Goal: Navigation & Orientation: Find specific page/section

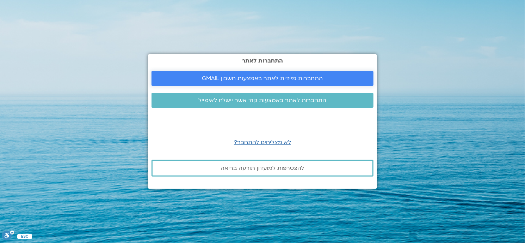
click at [226, 78] on span "התחברות מיידית לאתר באמצעות חשבון GMAIL" at bounding box center [262, 78] width 121 height 6
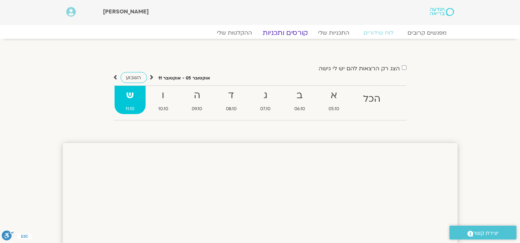
click at [297, 31] on link "קורסים ותכניות" at bounding box center [285, 33] width 62 height 8
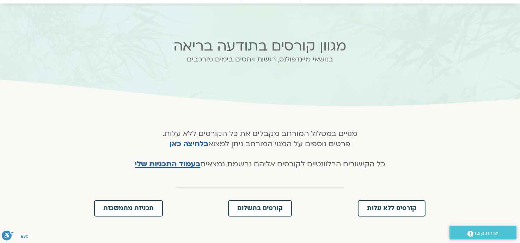
scroll to position [71, 0]
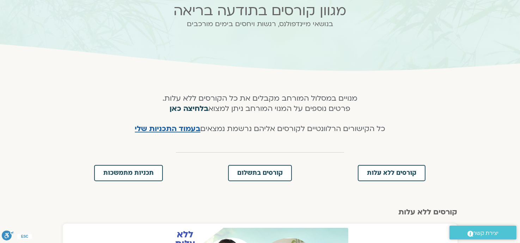
click at [192, 109] on link "בלחיצה כאן" at bounding box center [189, 108] width 39 height 10
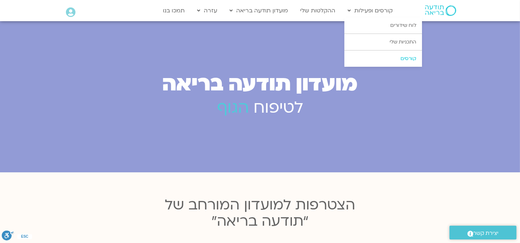
click at [392, 60] on link "קורסים" at bounding box center [384, 58] width 78 height 16
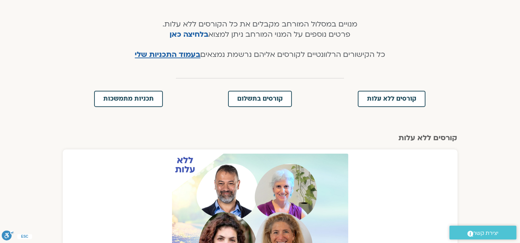
scroll to position [141, 0]
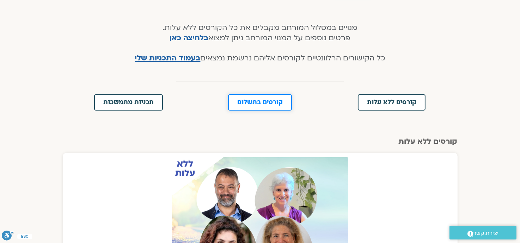
click at [270, 101] on span "קורסים בתשלום" at bounding box center [259, 102] width 45 height 6
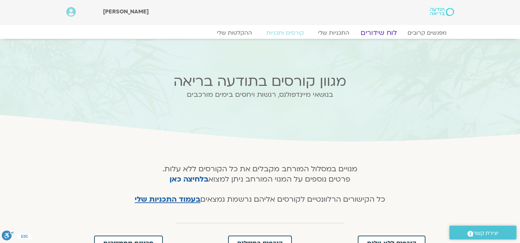
click at [392, 35] on link "לוח שידורים" at bounding box center [378, 33] width 53 height 8
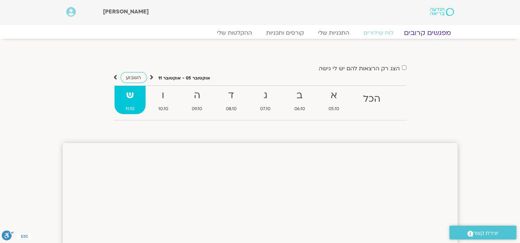
click at [427, 31] on link "מפגשים קרובים" at bounding box center [427, 33] width 64 height 8
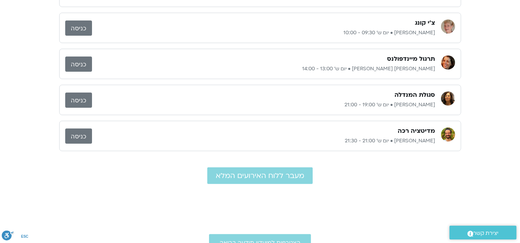
scroll to position [212, 0]
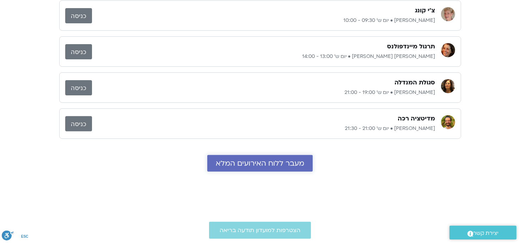
click at [269, 162] on span "מעבר ללוח האירועים המלא" at bounding box center [260, 163] width 89 height 8
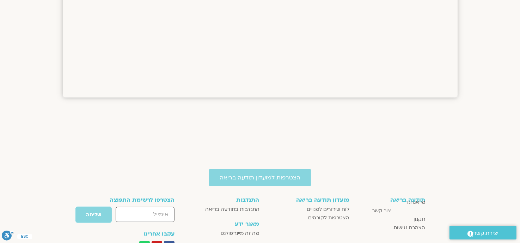
scroll to position [587, 0]
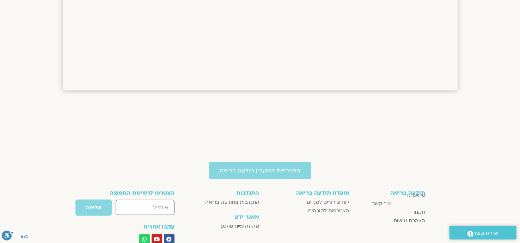
click at [479, 230] on span "יצירת קשר" at bounding box center [486, 233] width 25 height 10
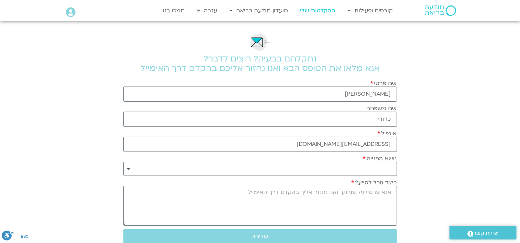
click at [322, 11] on link "ההקלטות שלי" at bounding box center [318, 10] width 42 height 13
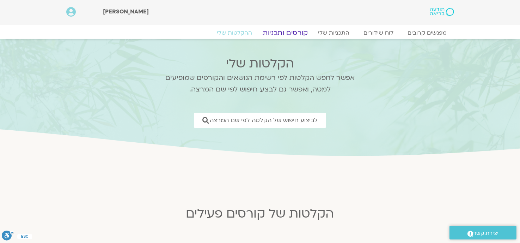
click at [292, 34] on link "קורסים ותכניות" at bounding box center [285, 33] width 62 height 8
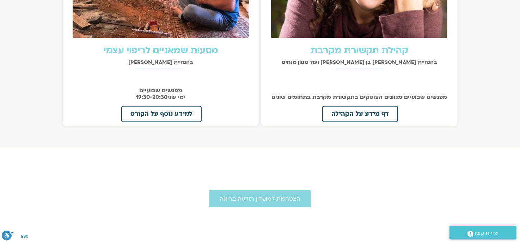
scroll to position [846, 0]
